Goal: Entertainment & Leisure: Consume media (video, audio)

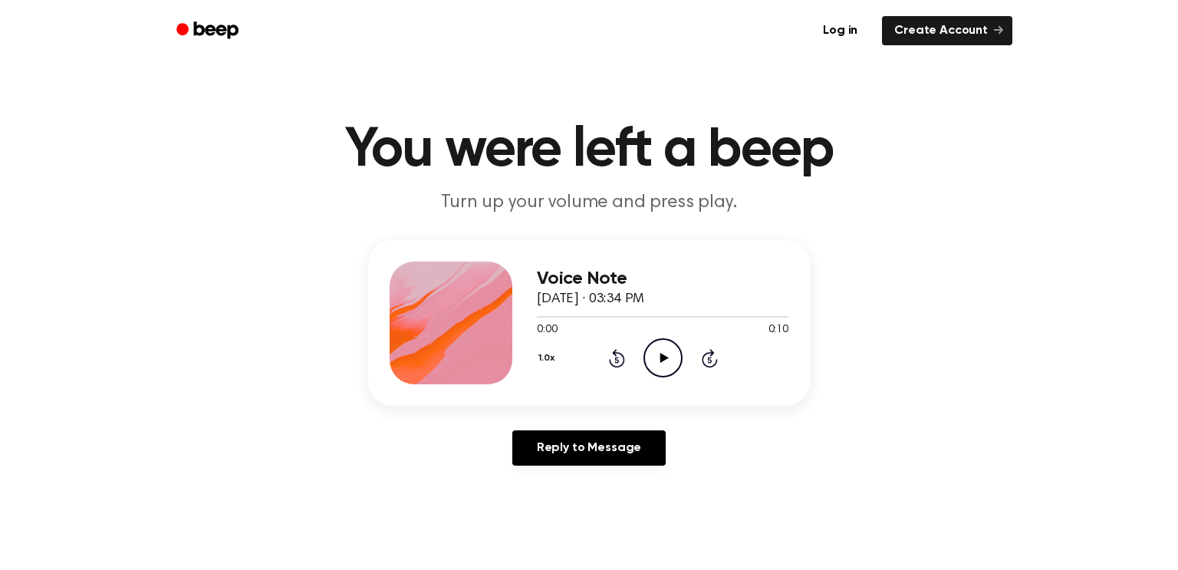
click at [662, 358] on icon at bounding box center [664, 358] width 8 height 10
click at [857, 35] on link "Log in" at bounding box center [840, 30] width 65 height 35
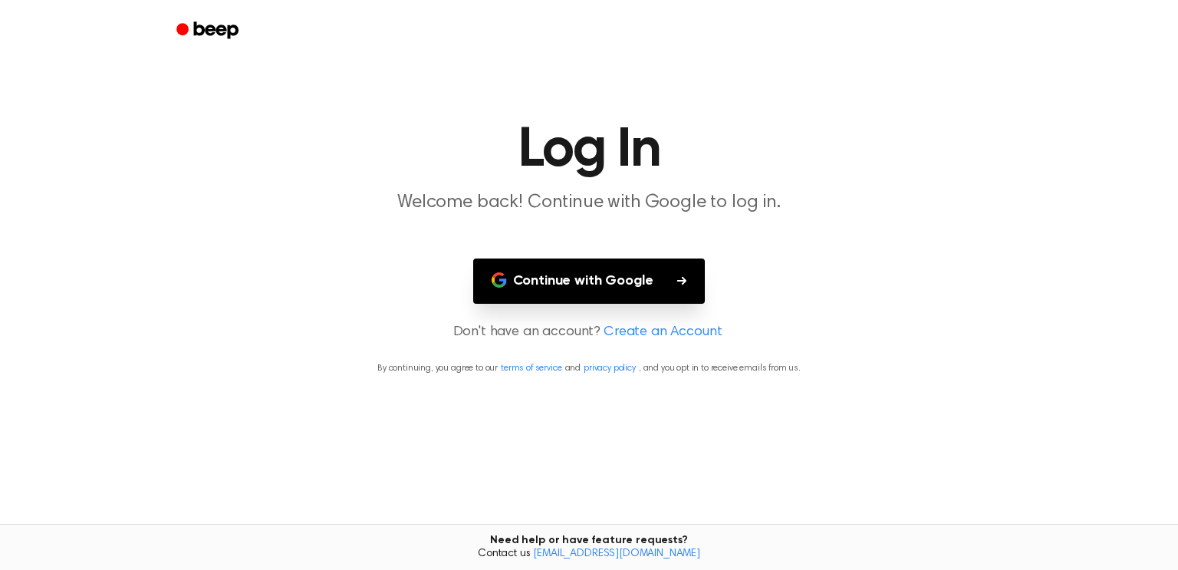
click at [579, 295] on button "Continue with Google" at bounding box center [589, 281] width 232 height 45
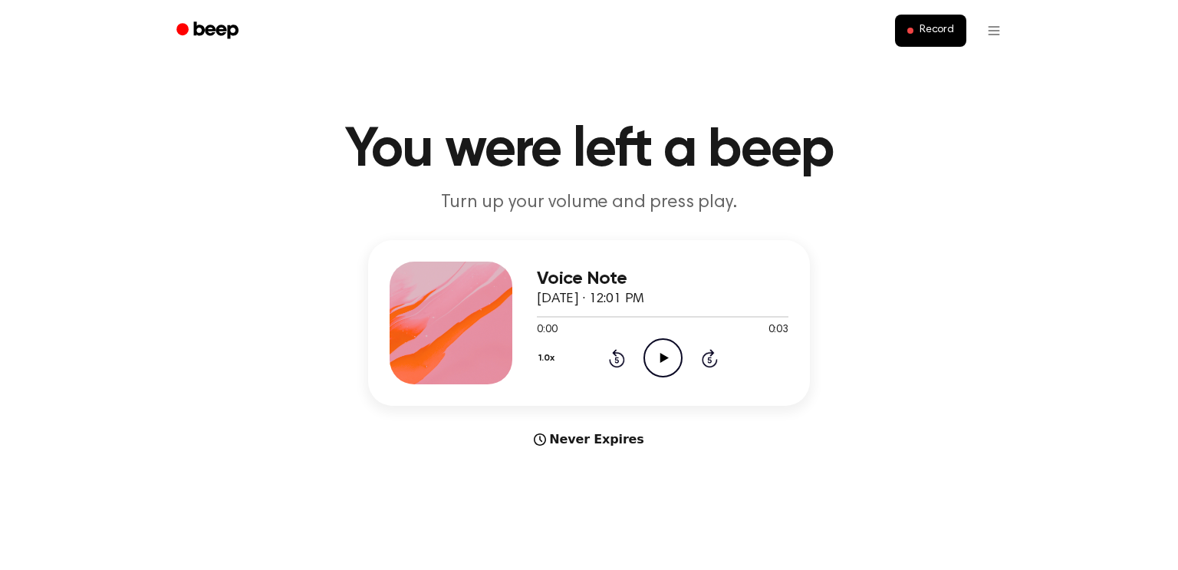
click at [0, 337] on main "You were left a beep Turn up your volume and press play. Voice Note October 3, …" at bounding box center [589, 458] width 1178 height 917
click at [660, 354] on icon at bounding box center [664, 358] width 8 height 10
click at [670, 361] on icon "Play Audio" at bounding box center [663, 357] width 39 height 39
click at [662, 354] on icon "Play Audio" at bounding box center [663, 357] width 39 height 39
click at [669, 362] on icon "Play Audio" at bounding box center [663, 357] width 39 height 39
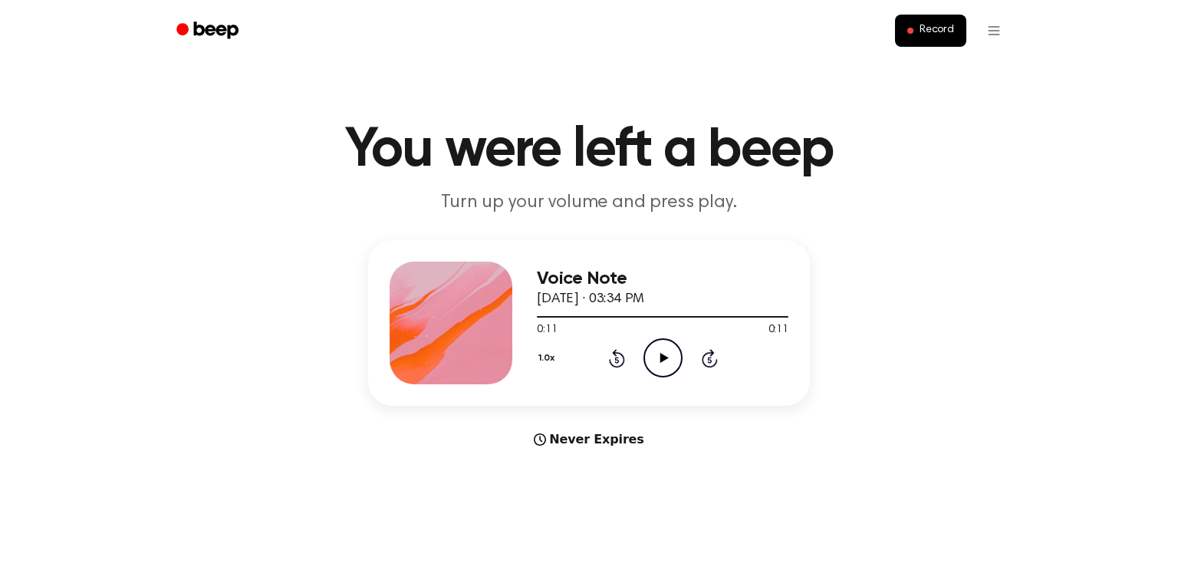
click at [661, 362] on icon at bounding box center [664, 358] width 8 height 10
click at [667, 356] on icon "Play Audio" at bounding box center [663, 357] width 39 height 39
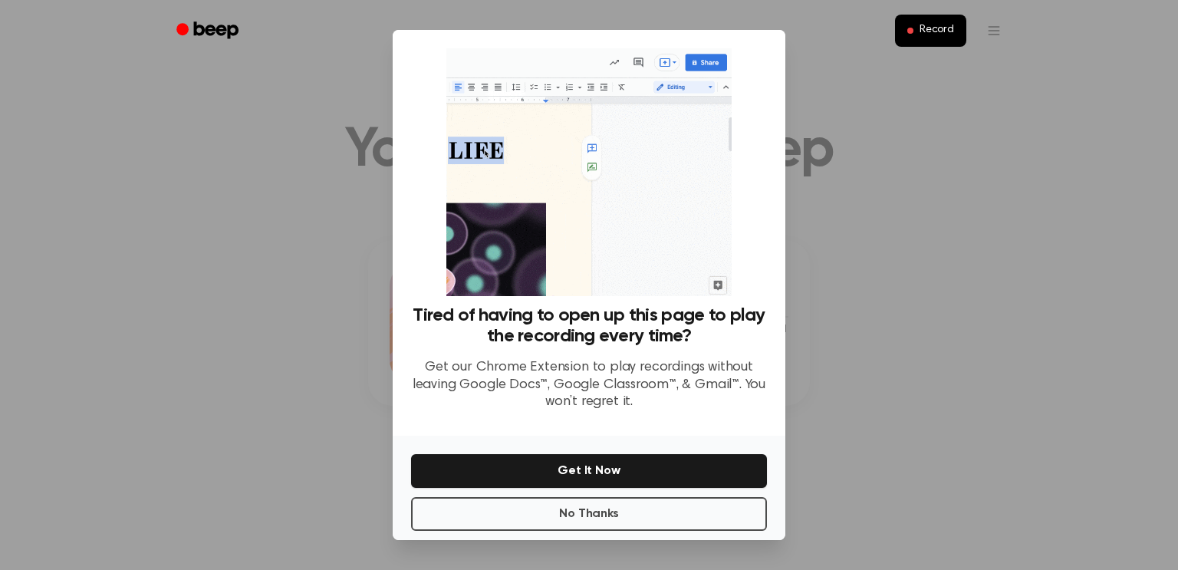
click at [667, 356] on div "Tired of having to open up this page to play the recording every time? Get our …" at bounding box center [589, 364] width 356 height 118
click at [679, 522] on button "No Thanks" at bounding box center [589, 514] width 356 height 34
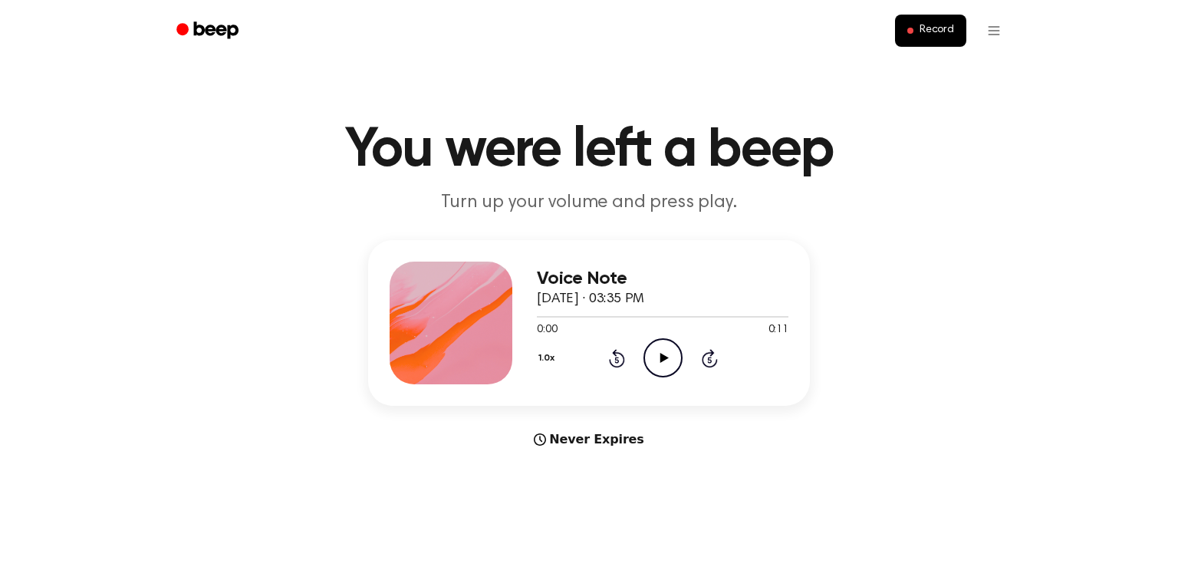
click at [667, 365] on icon "Play Audio" at bounding box center [663, 357] width 39 height 39
click at [667, 369] on icon "Play Audio" at bounding box center [663, 357] width 39 height 39
click at [655, 348] on icon "Play Audio" at bounding box center [663, 357] width 39 height 39
click at [665, 365] on icon "Pause Audio" at bounding box center [663, 357] width 39 height 39
click at [665, 365] on icon "Play Audio" at bounding box center [663, 357] width 39 height 39
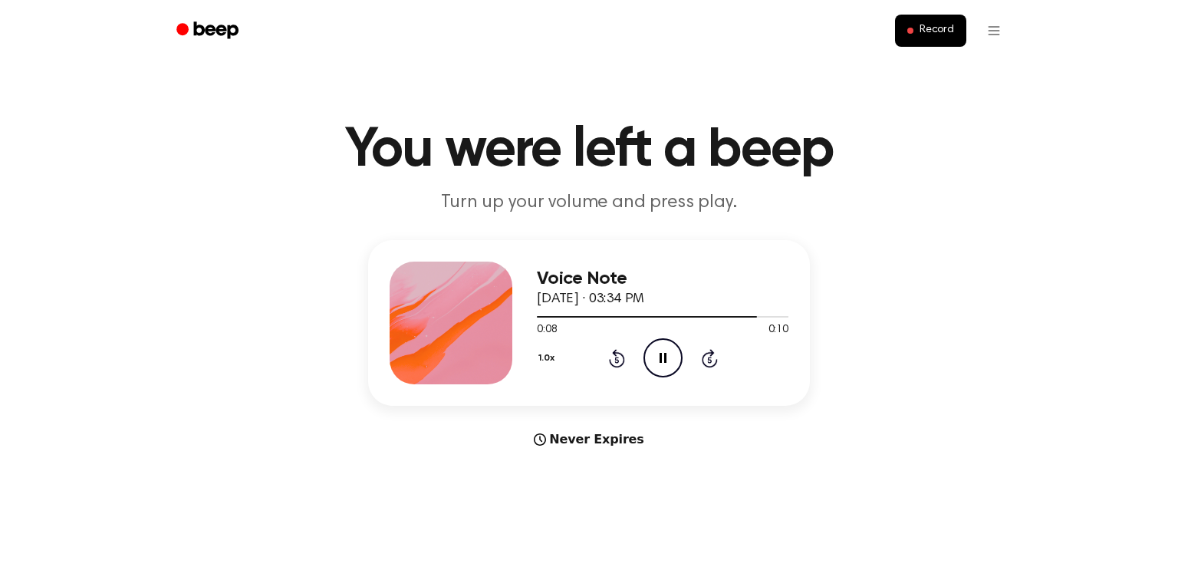
click at [664, 365] on icon "Pause Audio" at bounding box center [663, 357] width 39 height 39
click at [664, 369] on icon "Play Audio" at bounding box center [663, 357] width 39 height 39
click at [664, 369] on icon "Pause Audio" at bounding box center [663, 357] width 39 height 39
click at [664, 369] on icon "Play Audio" at bounding box center [663, 357] width 39 height 39
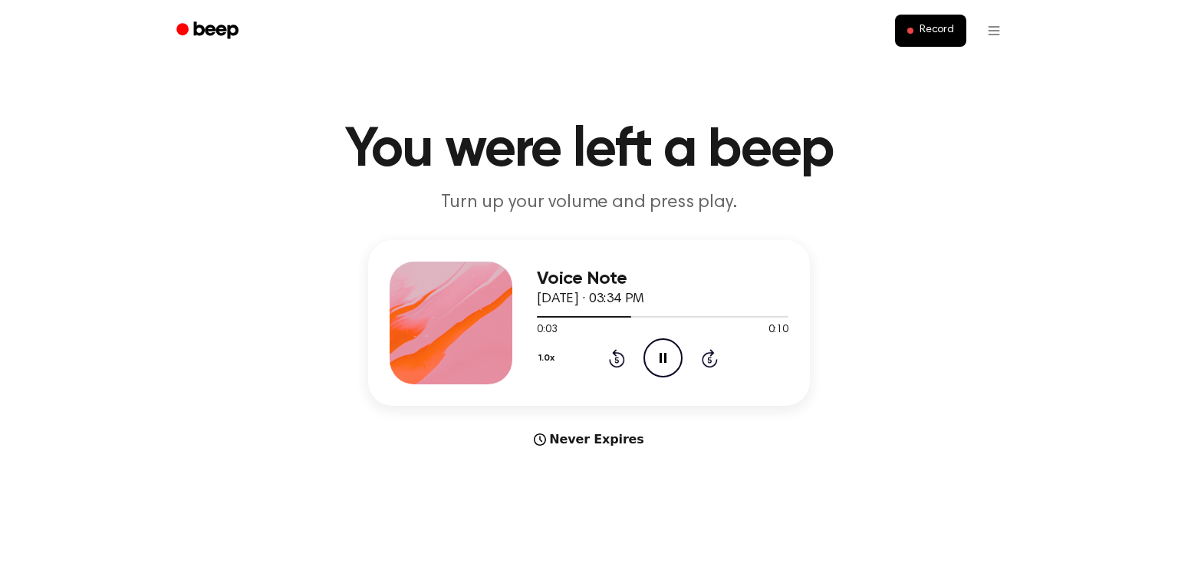
click at [664, 352] on icon "Pause Audio" at bounding box center [663, 357] width 39 height 39
click at [662, 355] on icon at bounding box center [664, 358] width 8 height 10
click at [552, 321] on div at bounding box center [663, 316] width 252 height 12
click at [660, 365] on icon "Play Audio" at bounding box center [663, 357] width 39 height 39
click at [656, 351] on icon "Play Audio" at bounding box center [663, 357] width 39 height 39
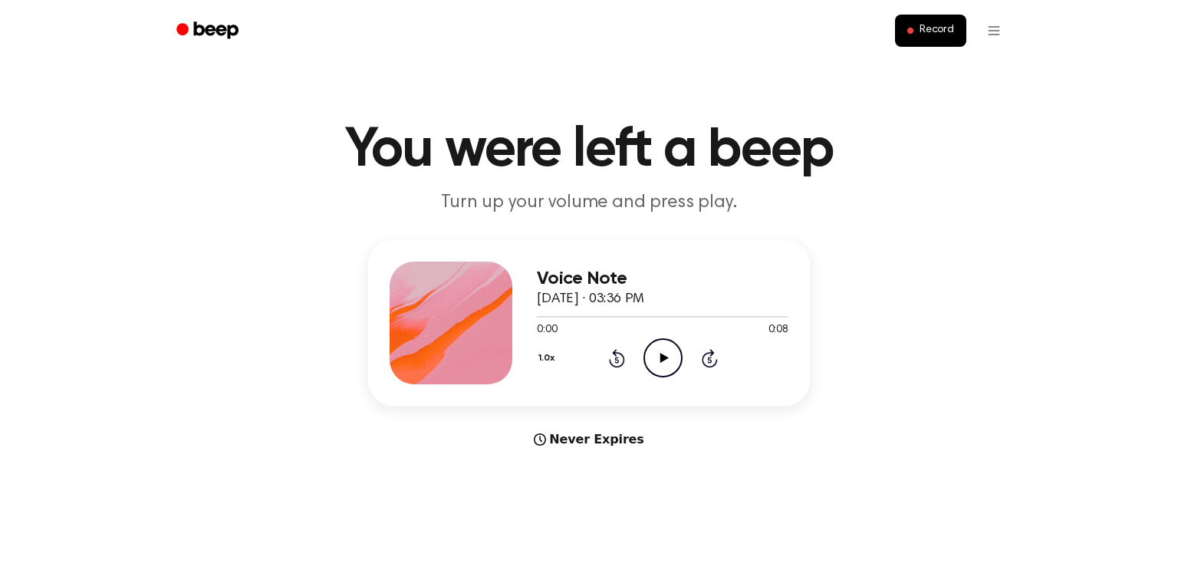
click at [665, 362] on icon "Play Audio" at bounding box center [663, 357] width 39 height 39
click at [0, 455] on main "You were left a beep Turn up your volume and press play. Voice Note October 3, …" at bounding box center [589, 458] width 1178 height 917
click at [659, 345] on icon "Play Audio" at bounding box center [663, 357] width 39 height 39
